Goal: Participate in discussion

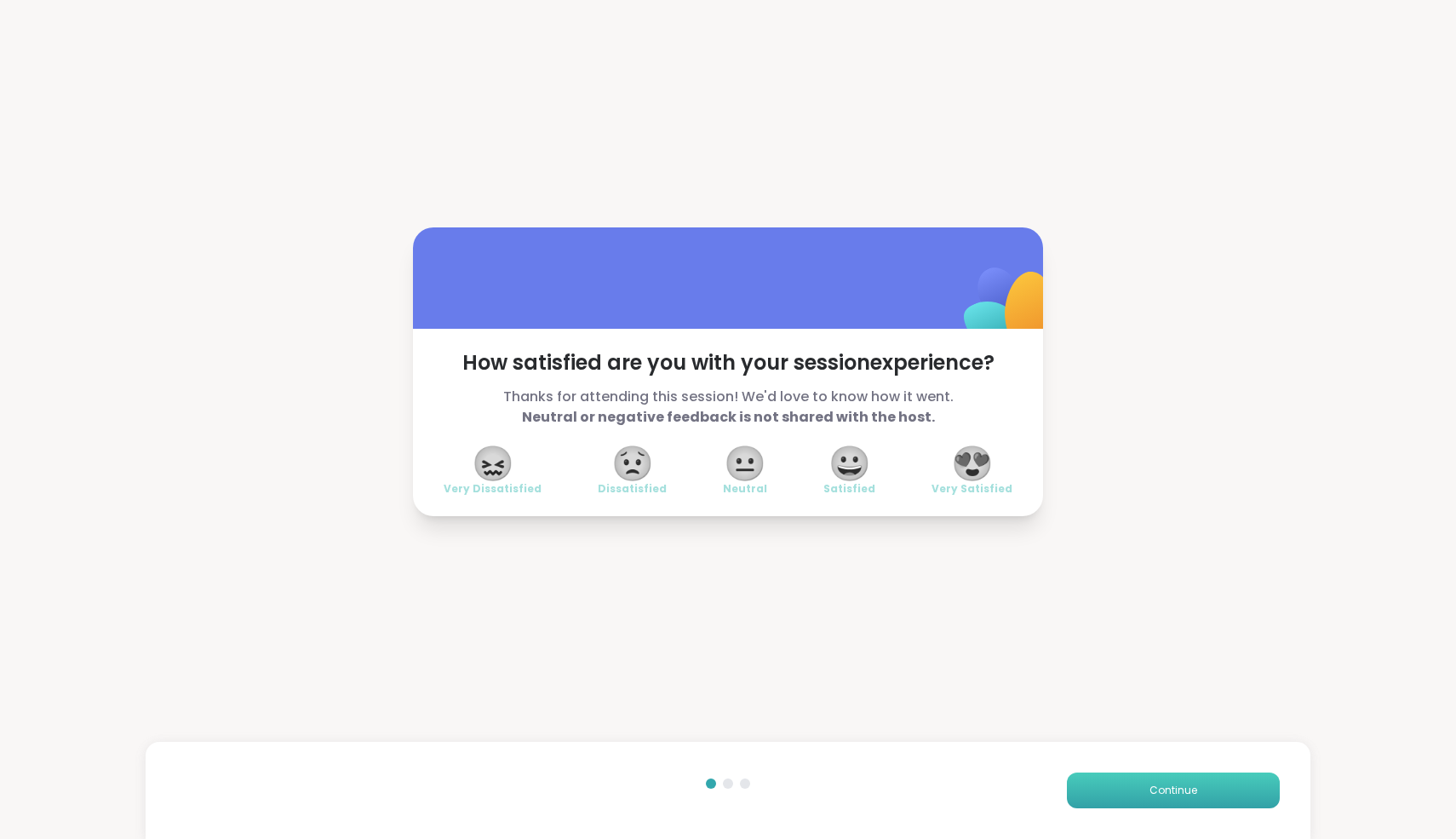
click at [1210, 787] on button "Continue" at bounding box center [1174, 790] width 213 height 36
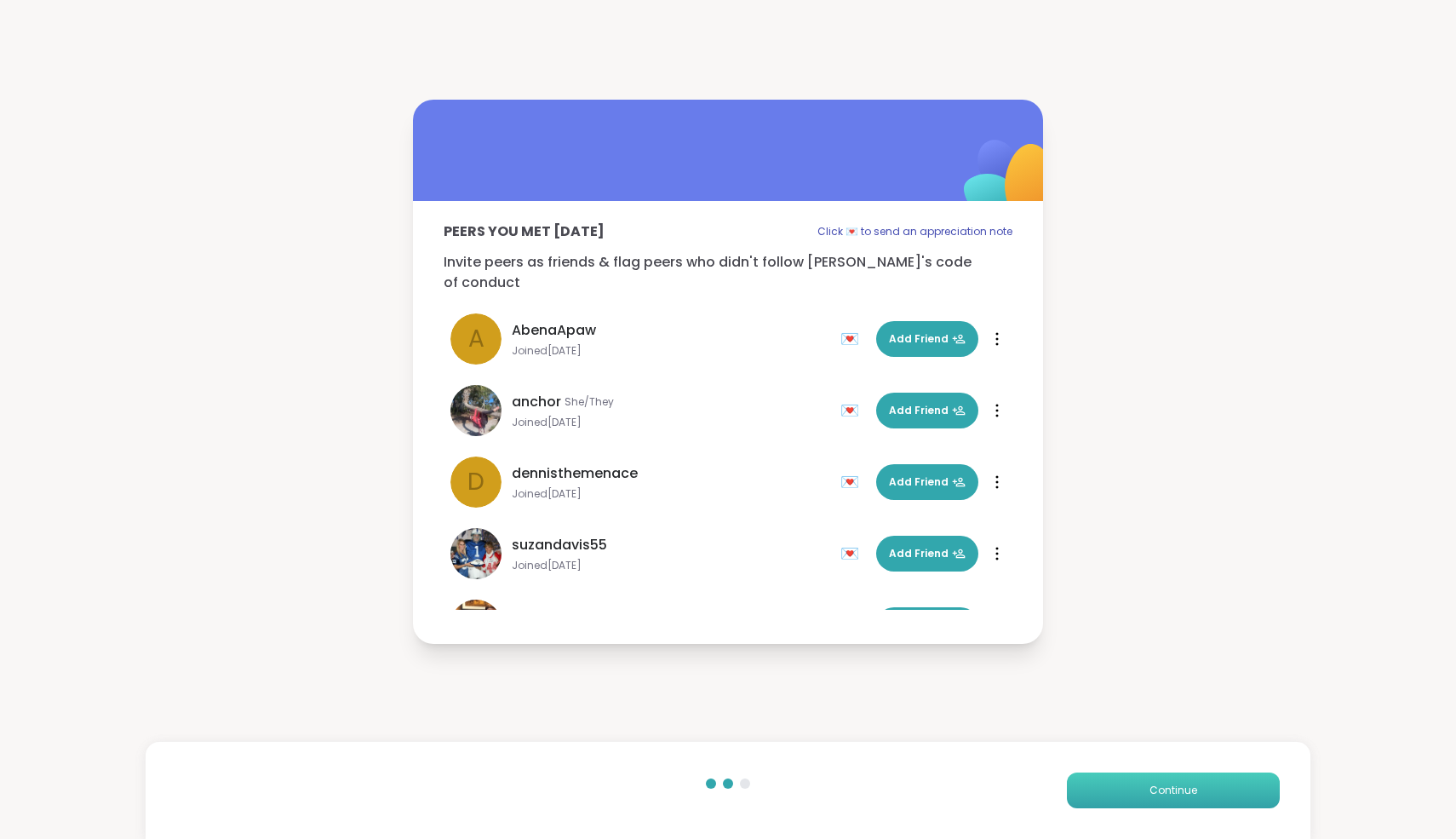
click at [1210, 787] on button "Continue" at bounding box center [1174, 790] width 213 height 36
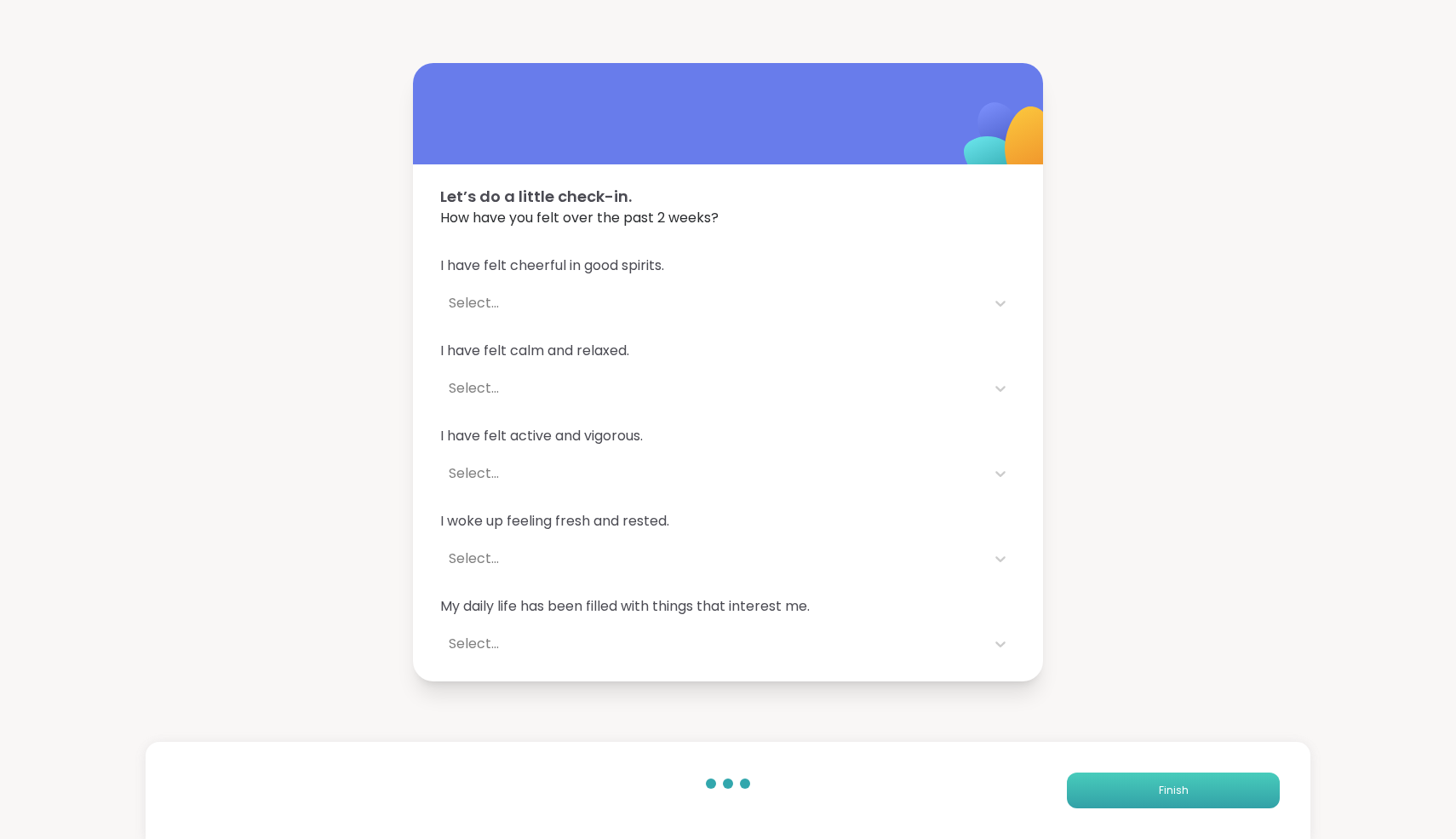
click at [1210, 787] on button "Finish" at bounding box center [1174, 790] width 213 height 36
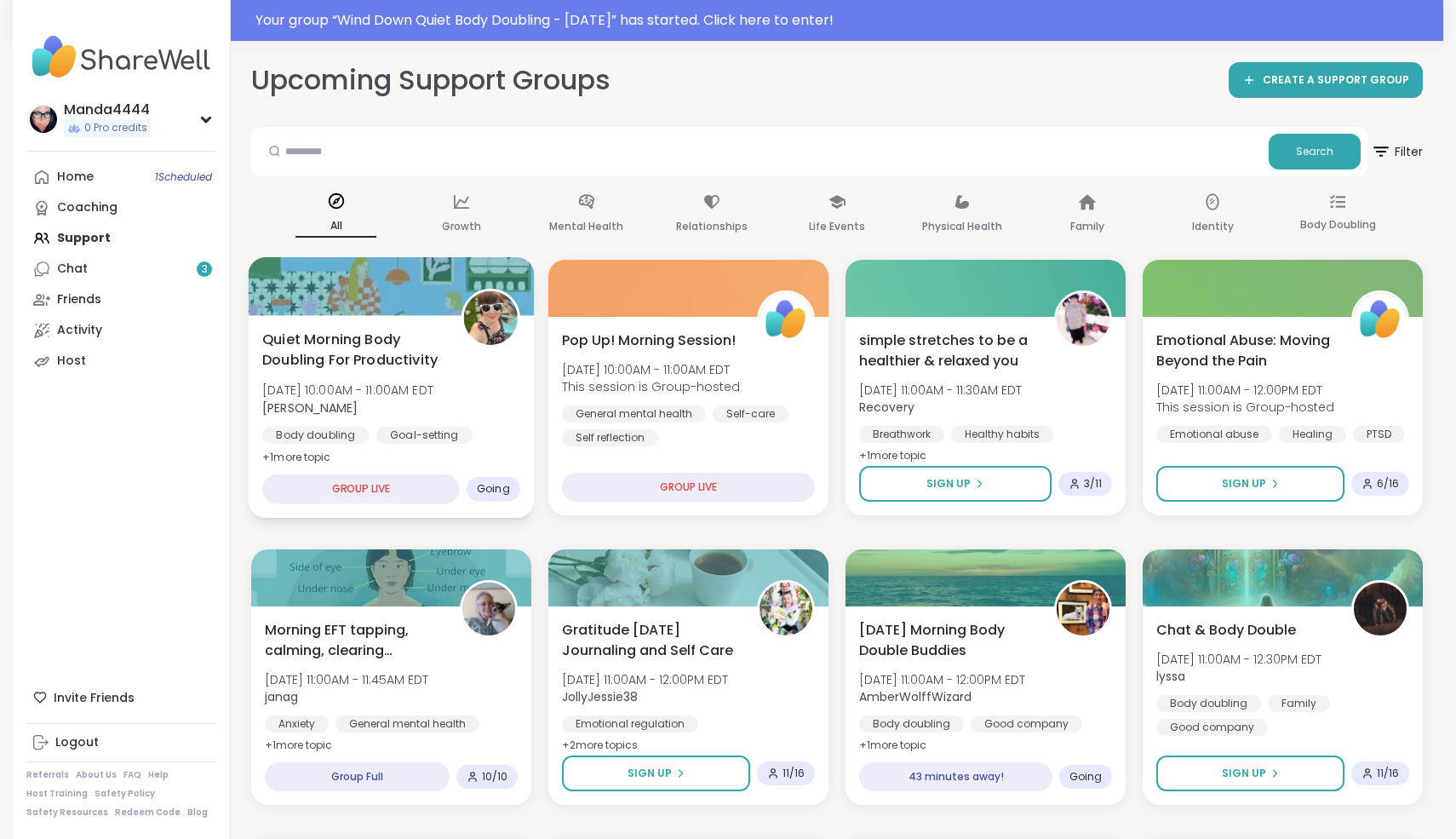
click at [380, 354] on span "Quiet Morning Body Doubling For Productivity" at bounding box center [351, 349] width 179 height 41
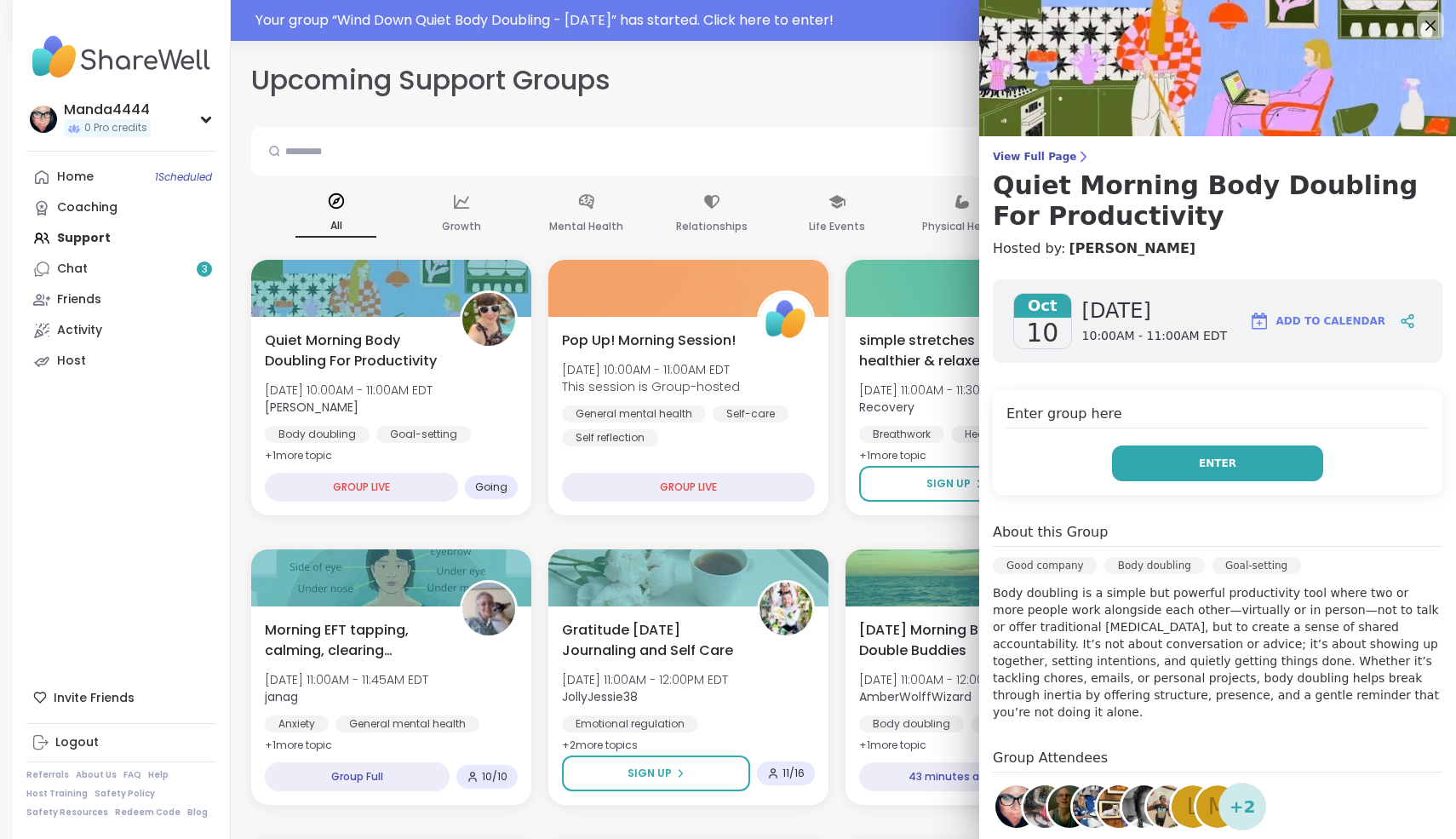
click at [1249, 472] on button "Enter" at bounding box center [1218, 463] width 211 height 36
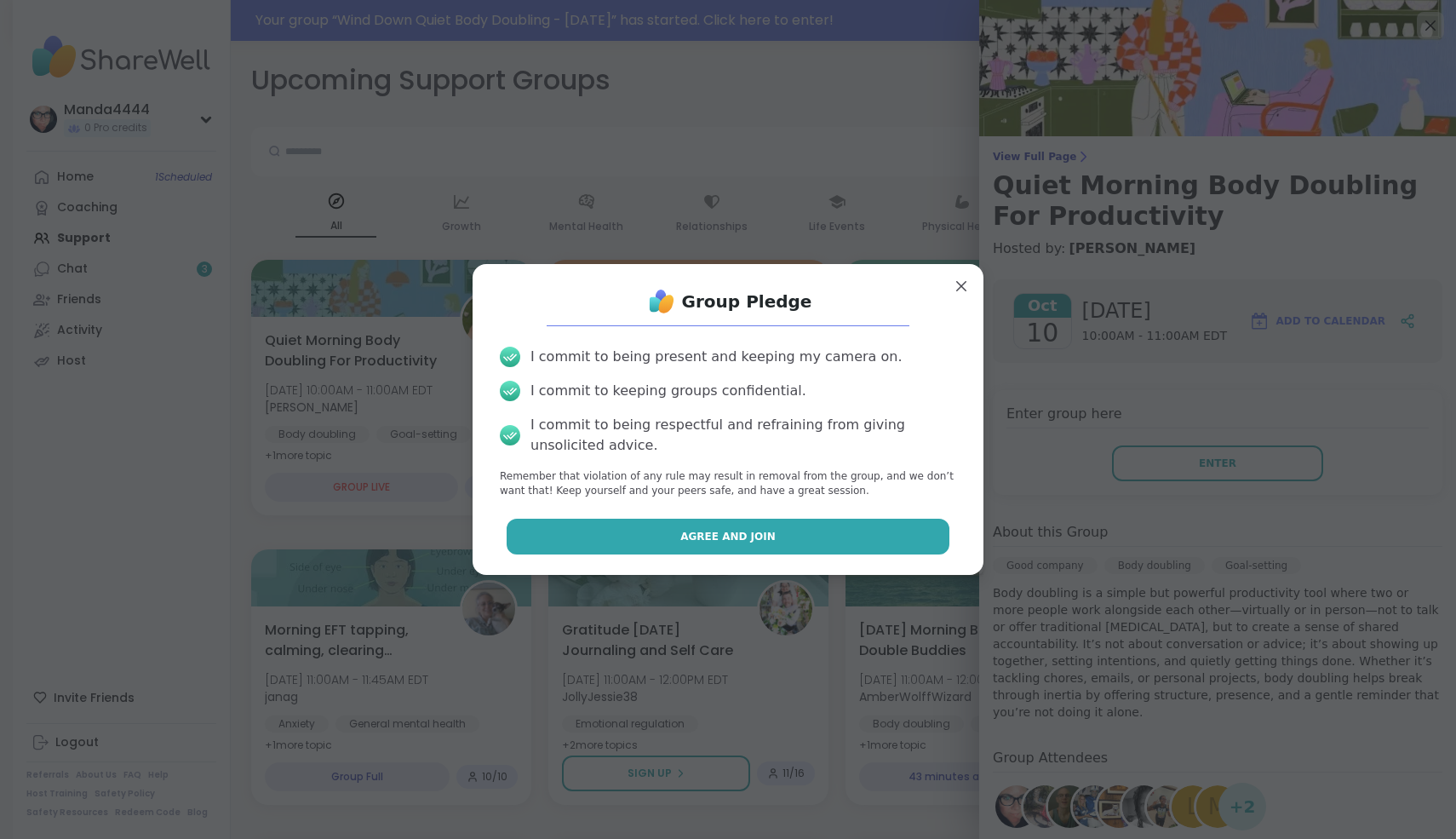
click at [842, 537] on button "Agree and Join" at bounding box center [728, 536] width 443 height 36
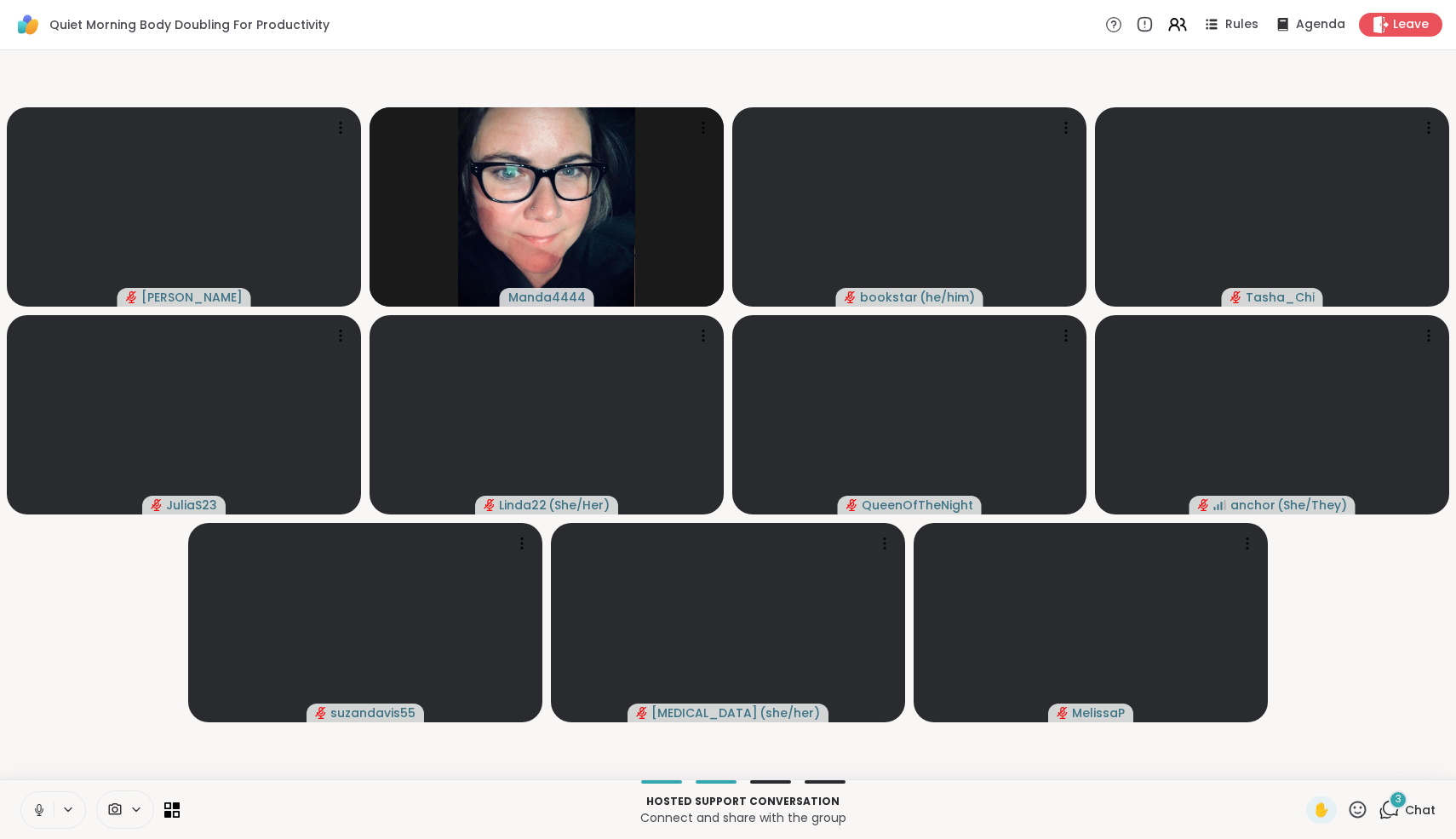
click at [36, 813] on icon at bounding box center [39, 810] width 15 height 15
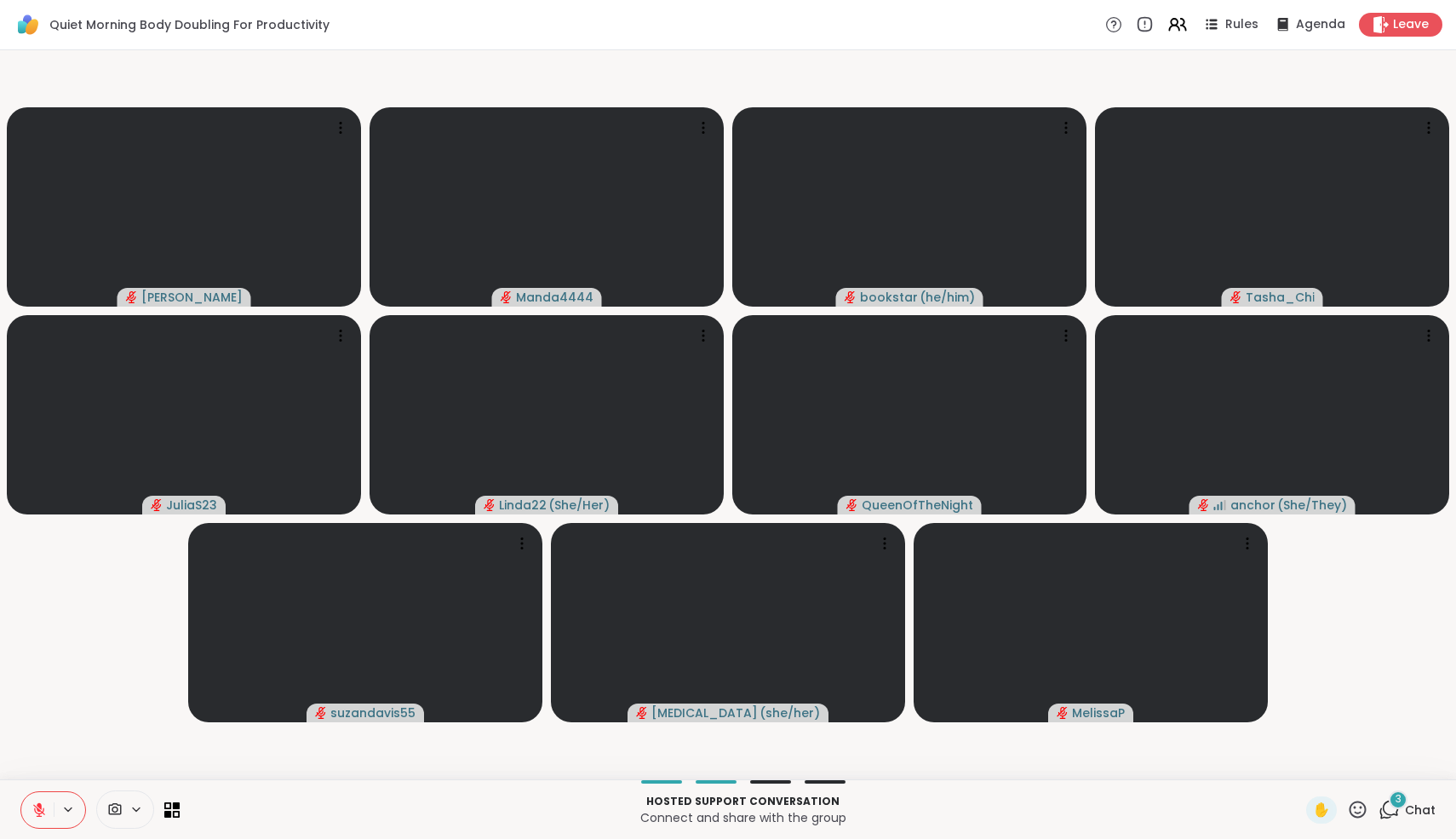
click at [1396, 807] on div "3" at bounding box center [1398, 800] width 19 height 19
